Goal: Communication & Community: Ask a question

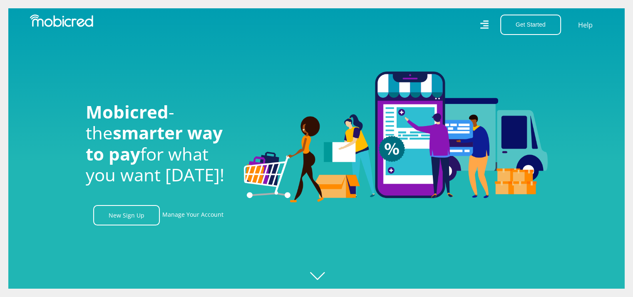
click at [486, 25] on icon at bounding box center [484, 25] width 9 height 12
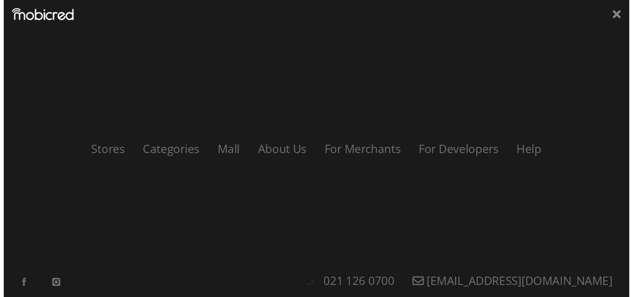
scroll to position [0, 593]
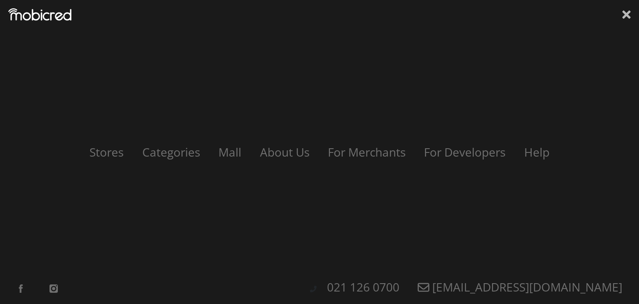
click at [628, 14] on icon at bounding box center [627, 14] width 8 height 8
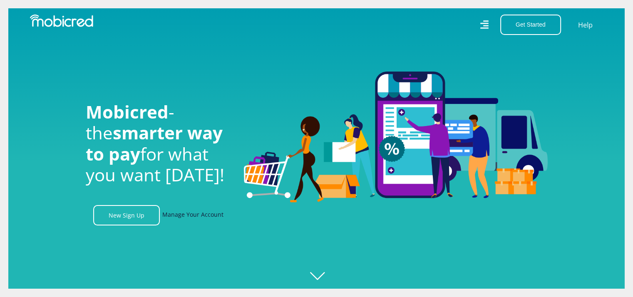
scroll to position [0, 1067]
click at [193, 218] on link "Manage Your Account" at bounding box center [192, 215] width 61 height 20
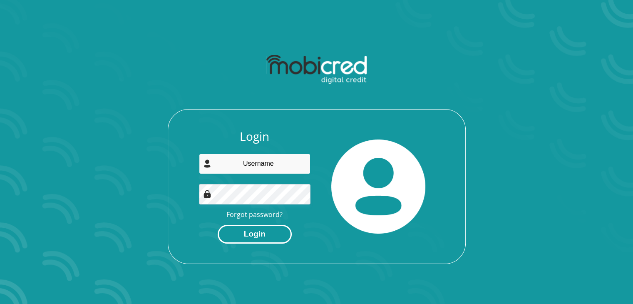
type input "djvdglad@gmail.com"
click at [243, 234] on button "Login" at bounding box center [255, 234] width 74 height 19
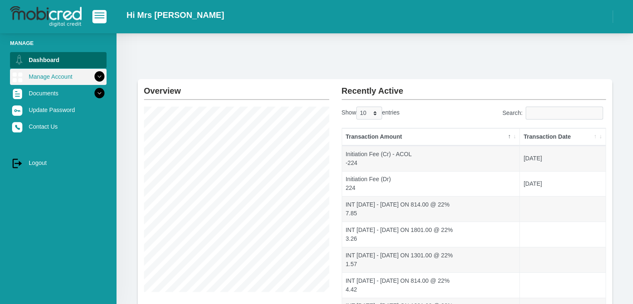
click at [56, 72] on link "Manage Account" at bounding box center [58, 77] width 97 height 16
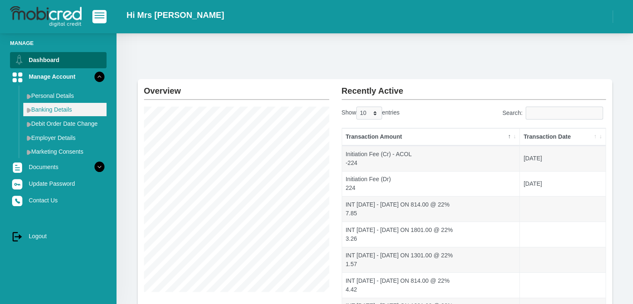
click at [50, 112] on link "Banking Details" at bounding box center [64, 109] width 83 height 13
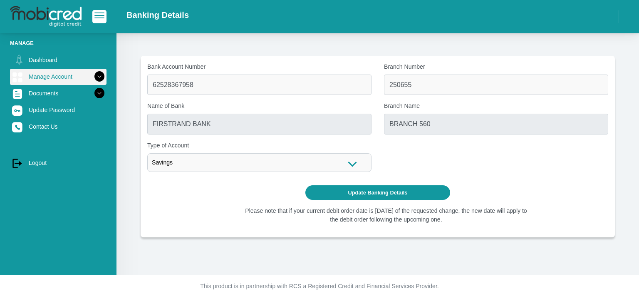
click at [92, 75] on icon at bounding box center [99, 76] width 14 height 14
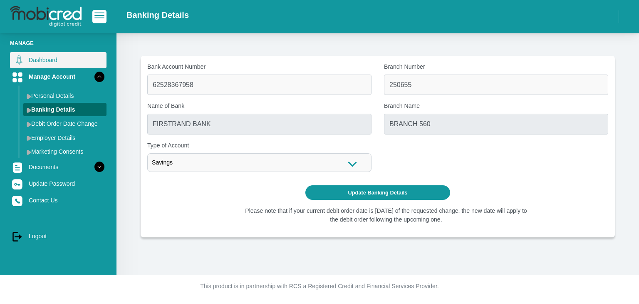
click at [56, 60] on link "Dashboard" at bounding box center [58, 60] width 97 height 16
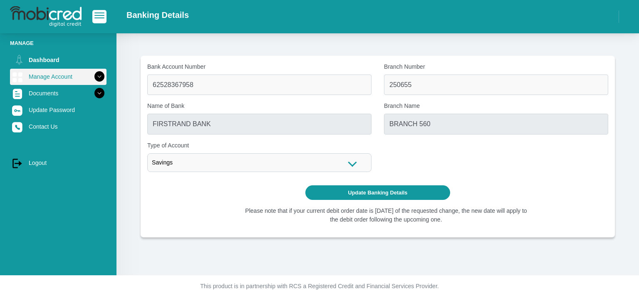
click at [93, 78] on icon at bounding box center [99, 76] width 14 height 14
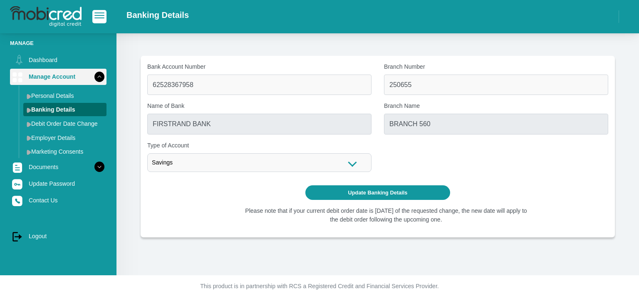
click at [93, 77] on icon at bounding box center [99, 76] width 14 height 14
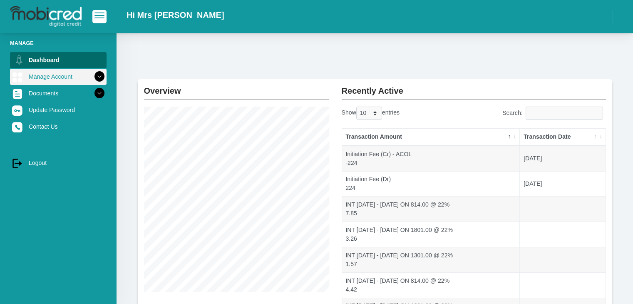
click at [92, 77] on icon at bounding box center [99, 76] width 14 height 14
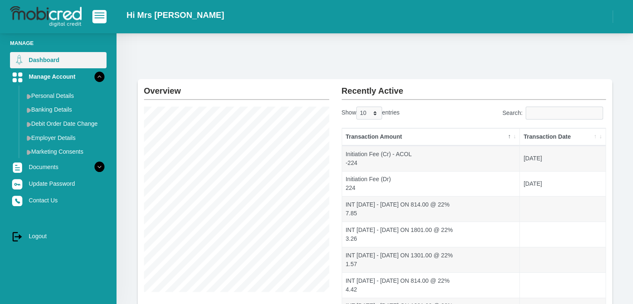
click at [28, 60] on link "Dashboard" at bounding box center [58, 60] width 97 height 16
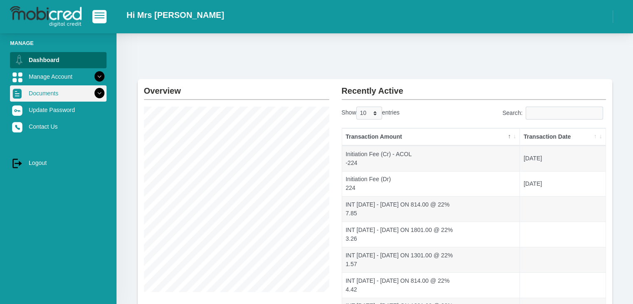
click at [99, 92] on icon at bounding box center [99, 93] width 14 height 14
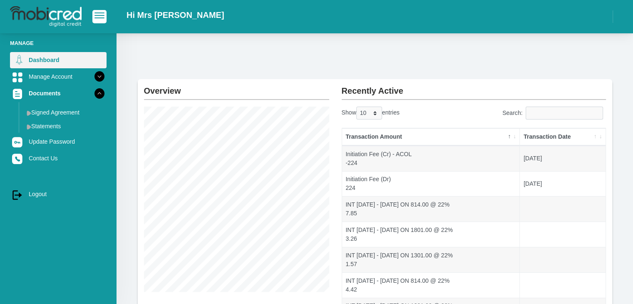
click at [67, 60] on link "Dashboard" at bounding box center [58, 60] width 97 height 16
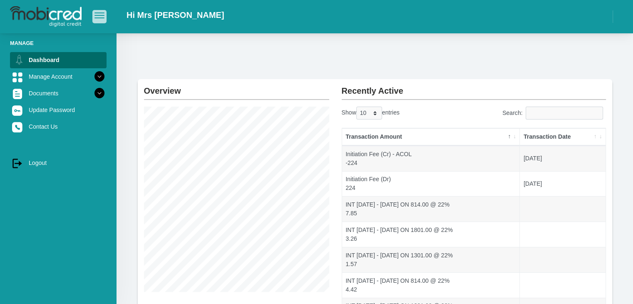
click at [94, 13] on span "button" at bounding box center [99, 12] width 10 height 1
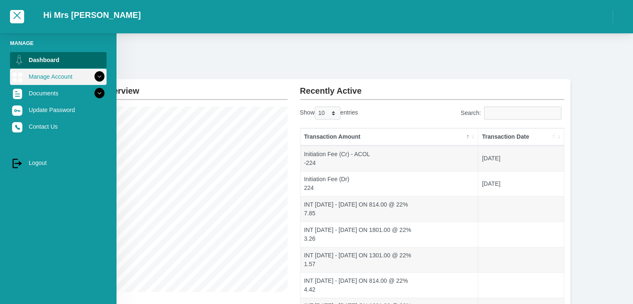
click at [88, 75] on link "Manage Account" at bounding box center [58, 77] width 97 height 16
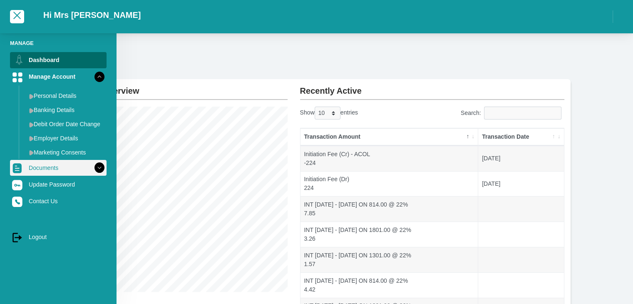
click at [96, 169] on icon at bounding box center [99, 168] width 14 height 14
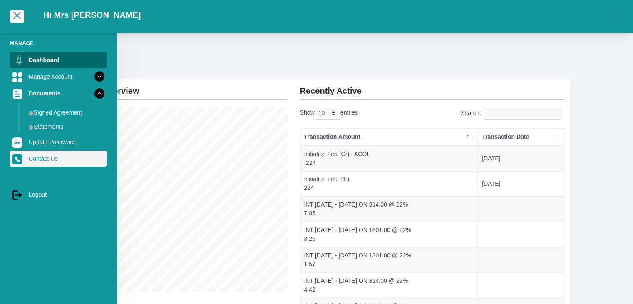
click at [50, 164] on link "Contact Us" at bounding box center [58, 159] width 97 height 16
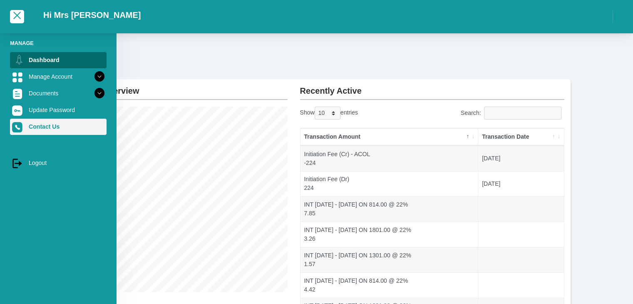
click at [53, 129] on link "Contact Us" at bounding box center [58, 127] width 97 height 16
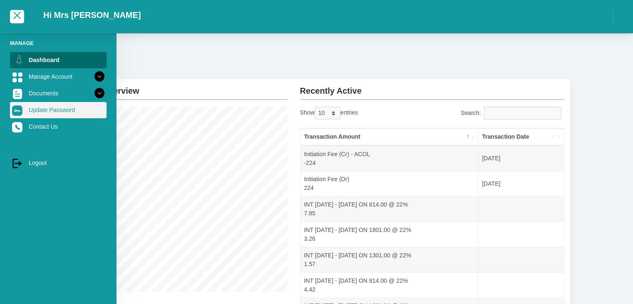
click at [53, 112] on link "Update Password" at bounding box center [58, 110] width 97 height 16
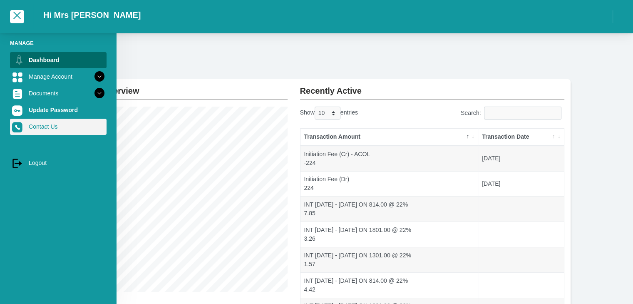
click at [33, 129] on link "Contact Us" at bounding box center [58, 127] width 97 height 16
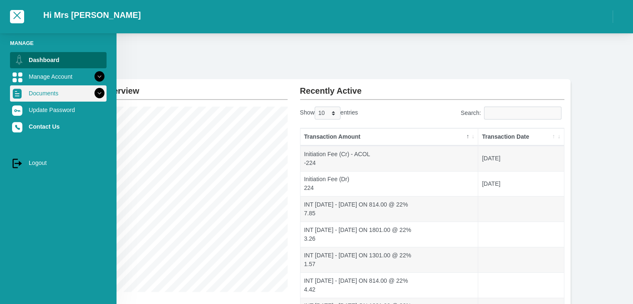
click at [44, 94] on link "Documents" at bounding box center [58, 93] width 97 height 16
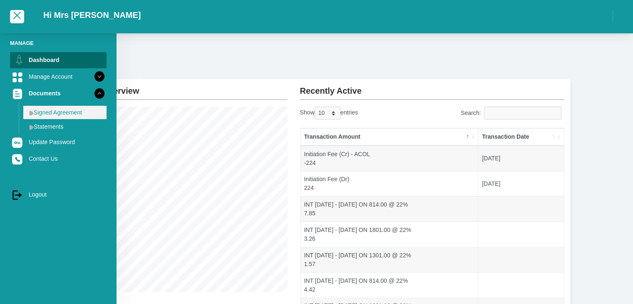
click at [71, 110] on link "Signed Agreement" at bounding box center [64, 112] width 83 height 13
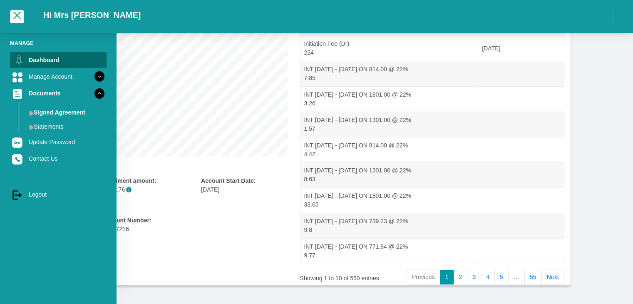
scroll to position [164, 0]
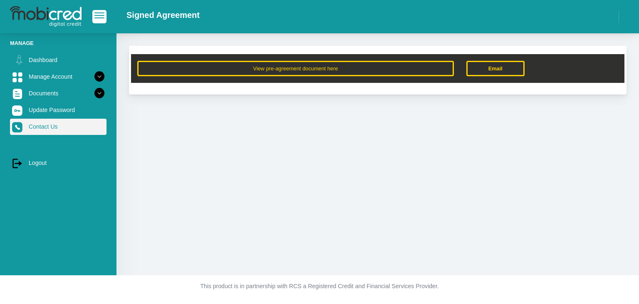
click at [32, 130] on link "Contact Us" at bounding box center [58, 127] width 97 height 16
click at [67, 125] on link "Contact Us" at bounding box center [58, 127] width 97 height 16
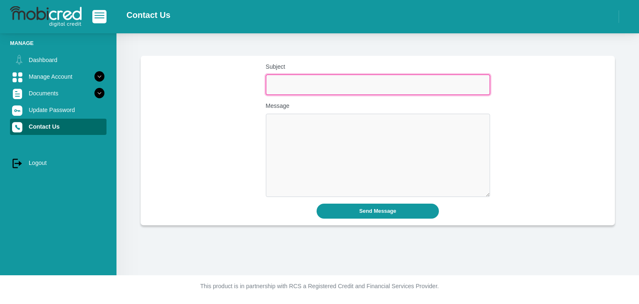
click at [308, 79] on input "Subject" at bounding box center [378, 84] width 224 height 20
type input "Credit Limit increase"
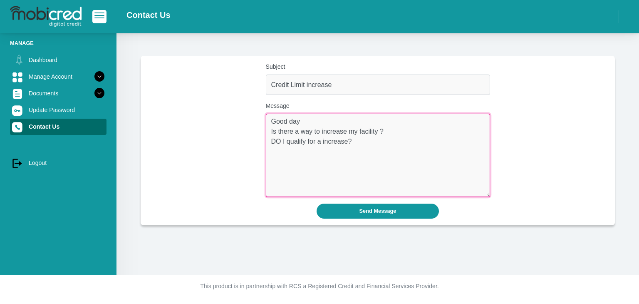
click at [275, 142] on textarea "Good day Is there a way to increase my facility ? DO I qualify for a increase?" at bounding box center [378, 155] width 224 height 83
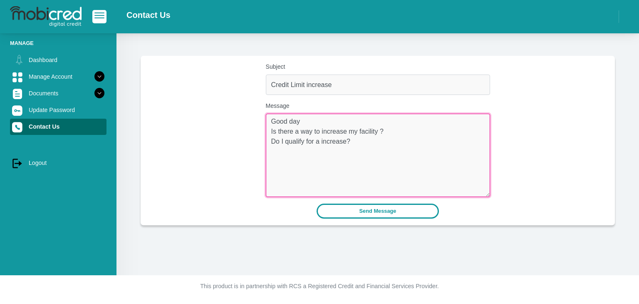
type textarea "Good day Is there a way to increase my facility ? Do I qualify for a increase?"
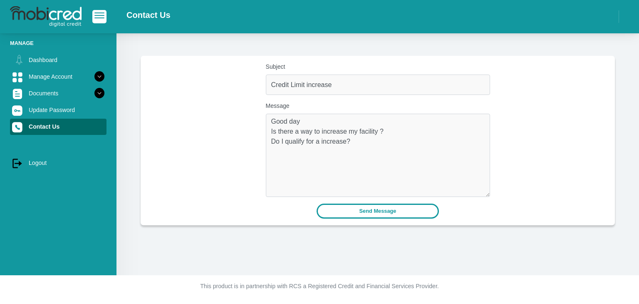
click at [398, 213] on button "Send Message" at bounding box center [378, 210] width 123 height 15
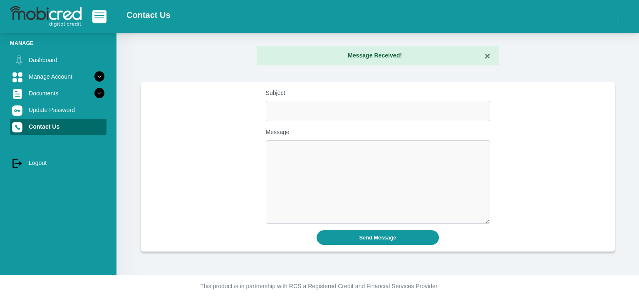
click at [196, 142] on div "Subject Message" at bounding box center [378, 159] width 474 height 141
click at [92, 91] on icon at bounding box center [99, 93] width 14 height 14
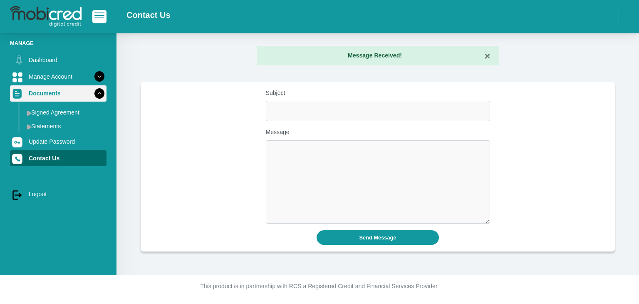
click at [92, 91] on icon at bounding box center [99, 93] width 14 height 14
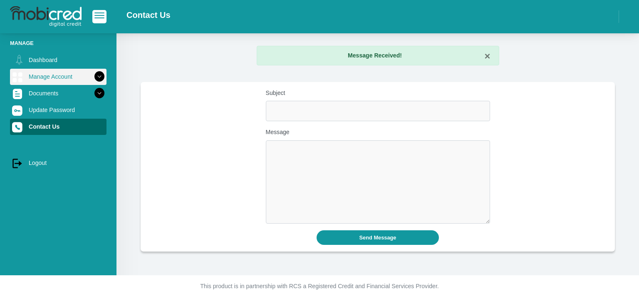
click at [93, 76] on icon at bounding box center [99, 76] width 14 height 14
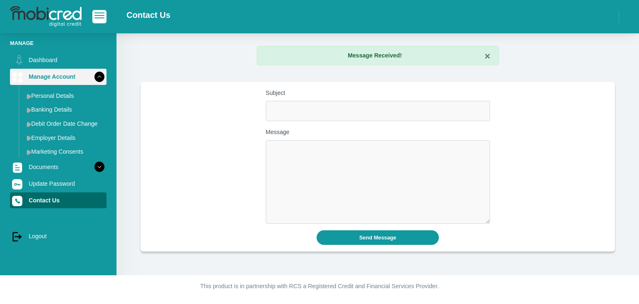
click at [93, 76] on icon at bounding box center [99, 76] width 14 height 14
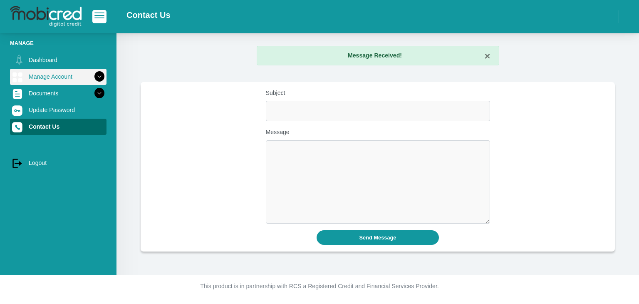
click at [92, 81] on icon at bounding box center [99, 76] width 14 height 14
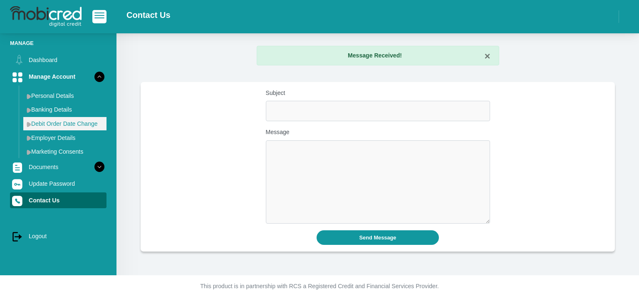
click at [85, 128] on link "Debit Order Date Change" at bounding box center [64, 123] width 83 height 13
click at [35, 122] on link "Debit Order Date Change" at bounding box center [64, 123] width 83 height 13
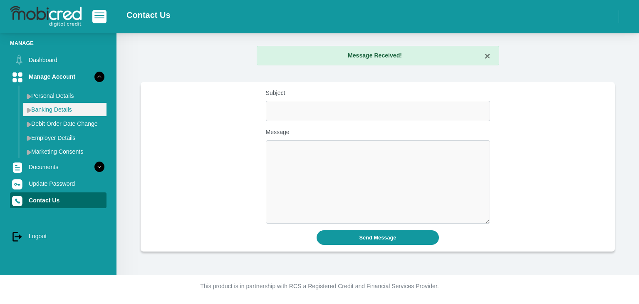
click at [45, 106] on link "Banking Details" at bounding box center [64, 109] width 83 height 13
click at [52, 92] on link "Personal Details" at bounding box center [64, 95] width 83 height 13
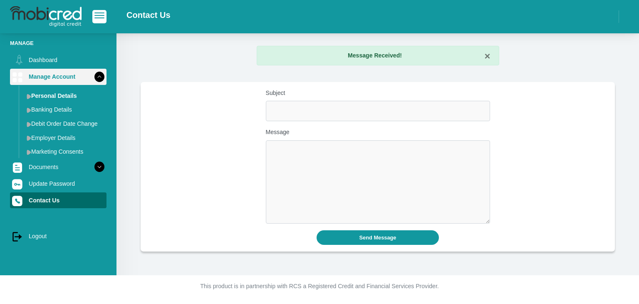
click at [92, 79] on icon at bounding box center [99, 76] width 14 height 14
